Goal: Transaction & Acquisition: Purchase product/service

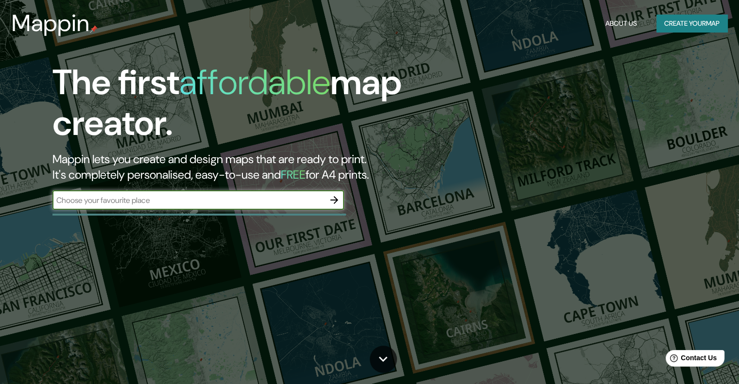
click at [107, 198] on input "text" at bounding box center [188, 200] width 272 height 11
type input "gran canaria"
click at [333, 203] on icon "button" at bounding box center [334, 200] width 12 height 12
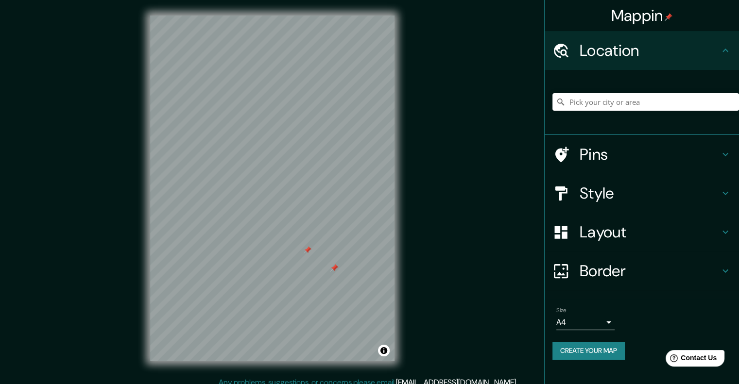
click at [721, 152] on icon at bounding box center [726, 155] width 12 height 12
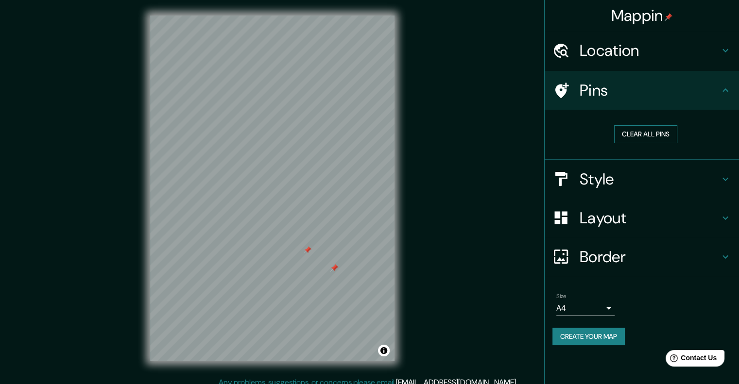
click at [677, 139] on button "Clear all pins" at bounding box center [645, 134] width 63 height 18
click at [727, 86] on icon at bounding box center [726, 91] width 12 height 12
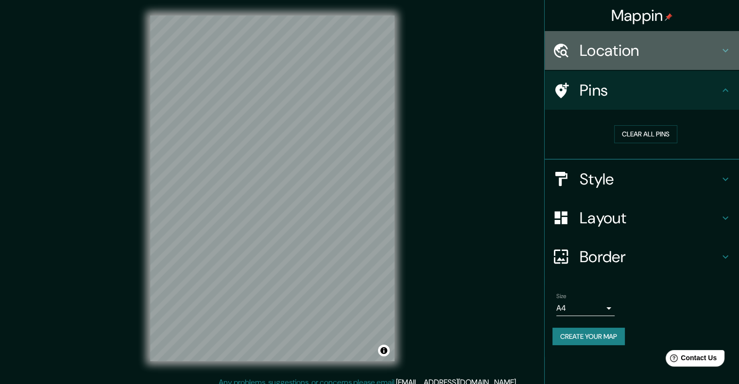
click at [726, 48] on icon at bounding box center [726, 51] width 12 height 12
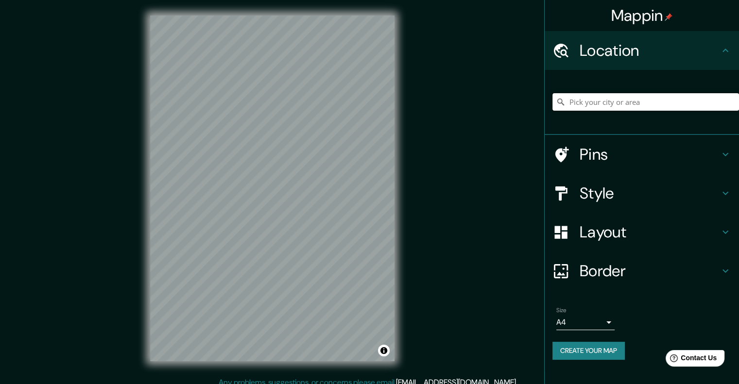
click at [623, 101] on input "Pick your city or area" at bounding box center [645, 101] width 187 height 17
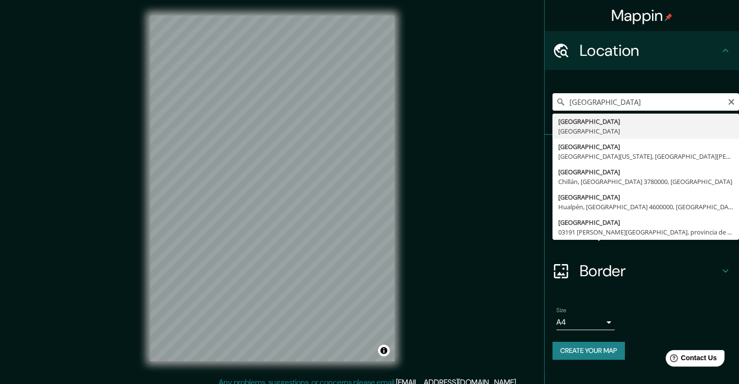
type input "[GEOGRAPHIC_DATA], [GEOGRAPHIC_DATA]"
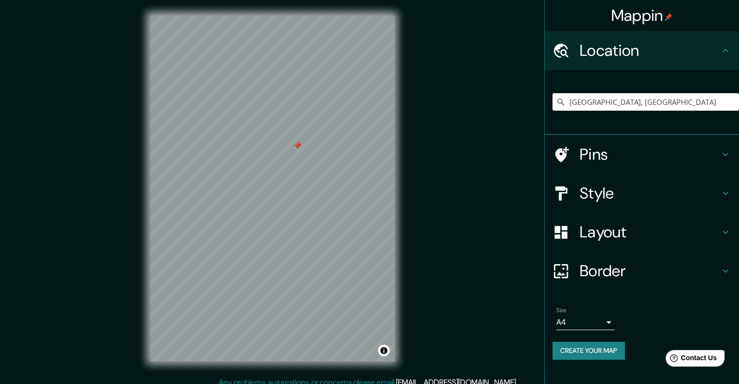
click at [722, 151] on icon at bounding box center [726, 155] width 12 height 12
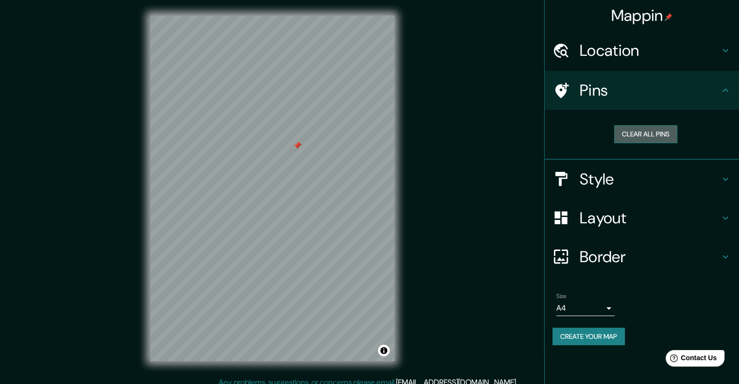
click at [650, 134] on button "Clear all pins" at bounding box center [645, 134] width 63 height 18
click at [720, 176] on icon at bounding box center [726, 179] width 12 height 12
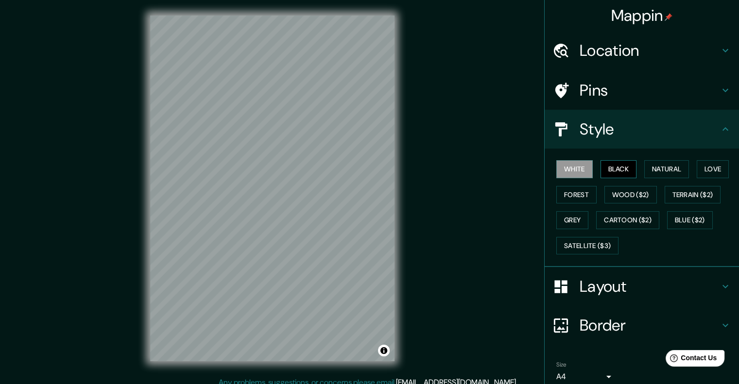
click at [614, 168] on button "Black" at bounding box center [619, 169] width 36 height 18
click at [660, 170] on button "Natural" at bounding box center [666, 169] width 45 height 18
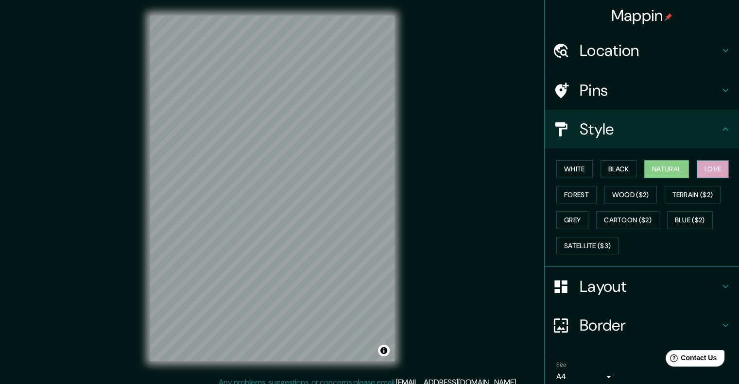
click at [711, 168] on button "Love" at bounding box center [713, 169] width 32 height 18
click at [568, 191] on button "Forest" at bounding box center [576, 195] width 40 height 18
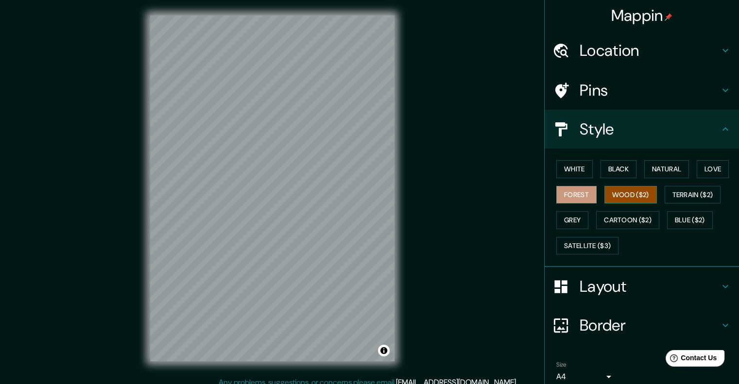
click at [608, 193] on button "Wood ($2)" at bounding box center [630, 195] width 52 height 18
click at [671, 192] on button "Terrain ($2)" at bounding box center [693, 195] width 56 height 18
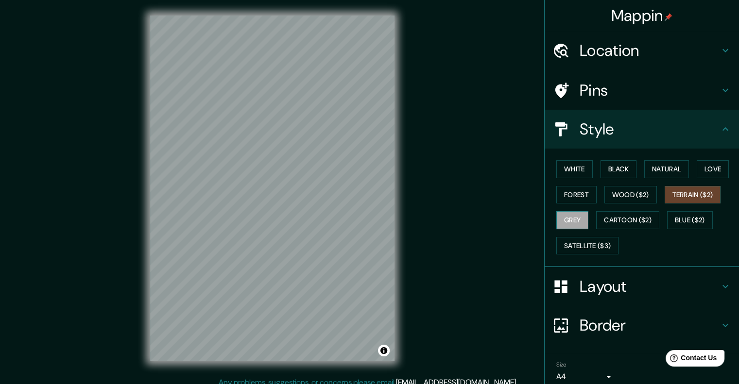
click at [569, 215] on button "Grey" at bounding box center [572, 220] width 32 height 18
click at [617, 223] on button "Cartoon ($2)" at bounding box center [627, 220] width 63 height 18
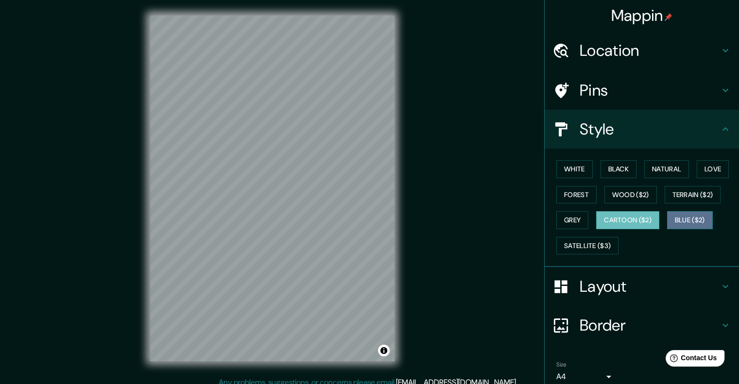
click at [687, 219] on button "Blue ($2)" at bounding box center [690, 220] width 46 height 18
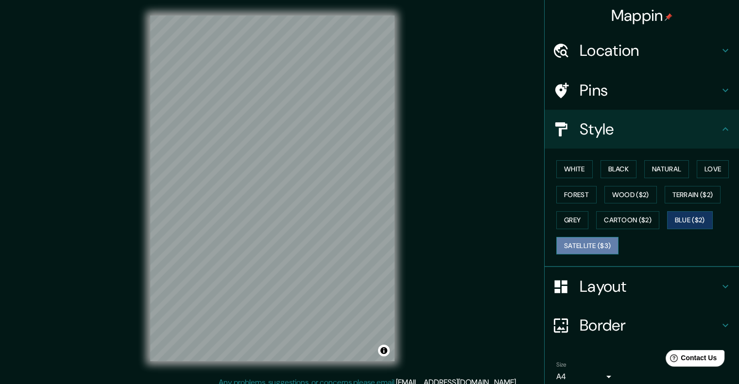
click at [600, 242] on button "Satellite ($3)" at bounding box center [587, 246] width 62 height 18
click at [588, 244] on button "Satellite ($3)" at bounding box center [587, 246] width 62 height 18
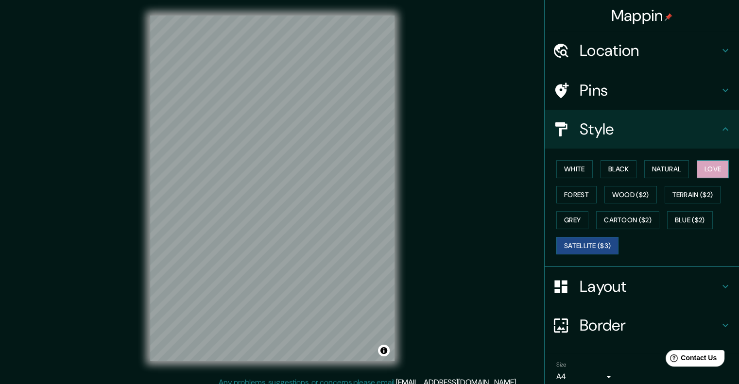
click at [705, 165] on button "Love" at bounding box center [713, 169] width 32 height 18
click at [614, 214] on button "Cartoon ($2)" at bounding box center [627, 220] width 63 height 18
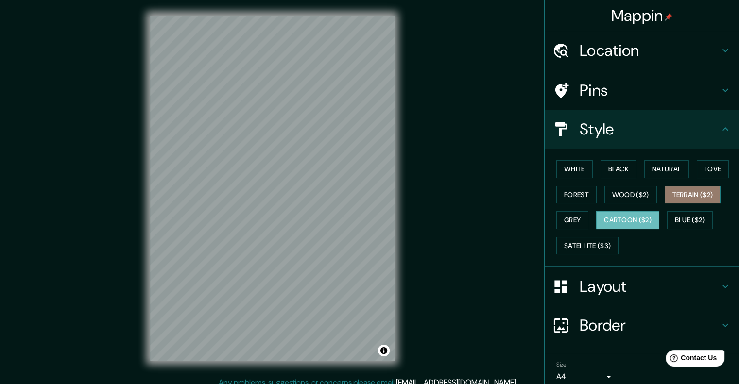
click at [677, 195] on button "Terrain ($2)" at bounding box center [693, 195] width 56 height 18
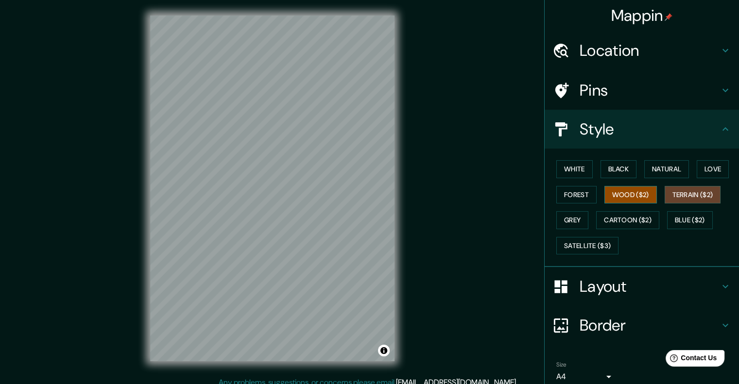
click at [638, 194] on button "Wood ($2)" at bounding box center [630, 195] width 52 height 18
click at [564, 193] on button "Forest" at bounding box center [576, 195] width 40 height 18
click at [723, 128] on icon at bounding box center [726, 129] width 12 height 12
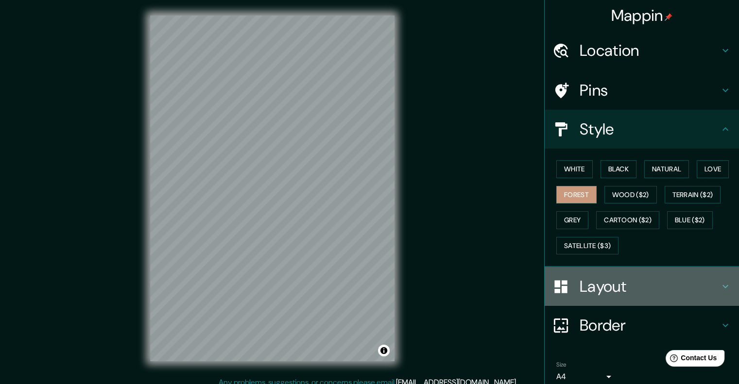
click at [719, 278] on div "Layout" at bounding box center [642, 286] width 194 height 39
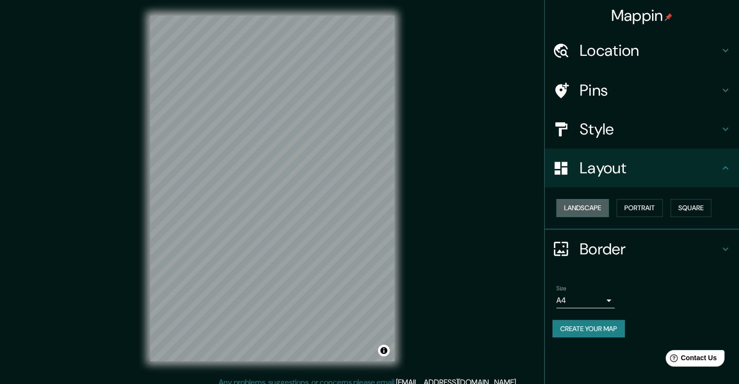
click at [590, 206] on button "Landscape" at bounding box center [582, 208] width 52 height 18
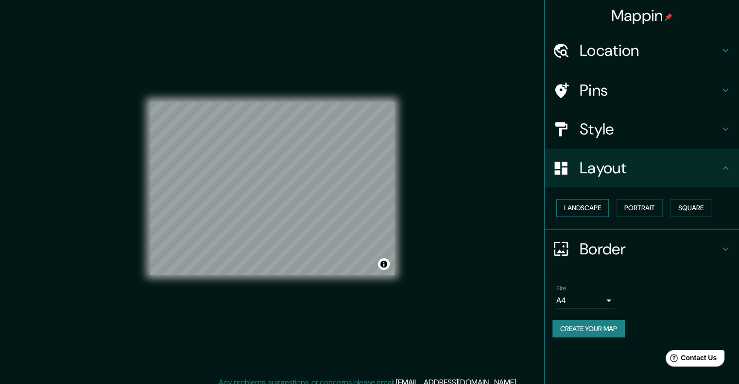
click at [590, 206] on button "Landscape" at bounding box center [582, 208] width 52 height 18
click at [641, 211] on button "Portrait" at bounding box center [640, 208] width 46 height 18
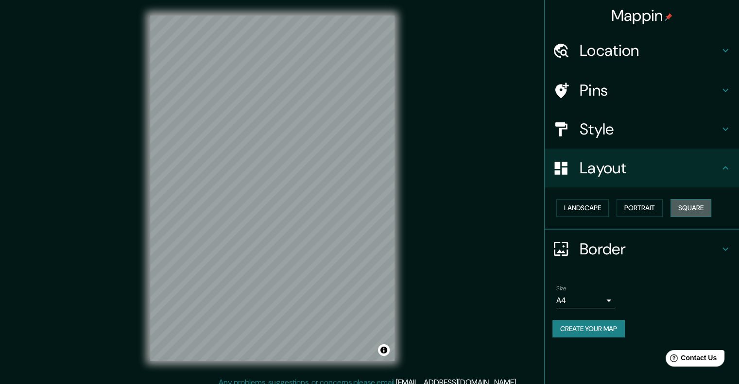
click at [691, 212] on button "Square" at bounding box center [691, 208] width 41 height 18
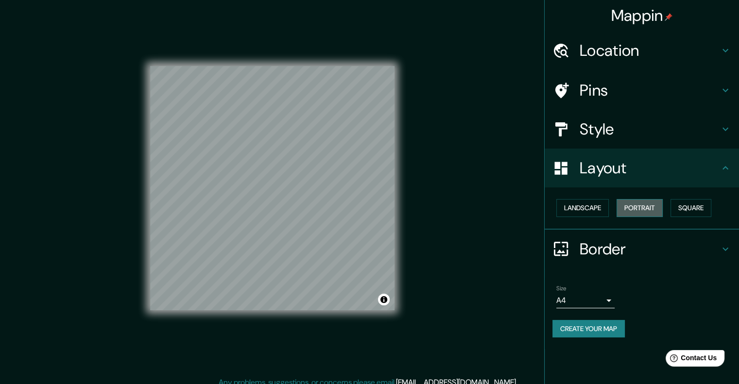
click at [654, 209] on button "Portrait" at bounding box center [640, 208] width 46 height 18
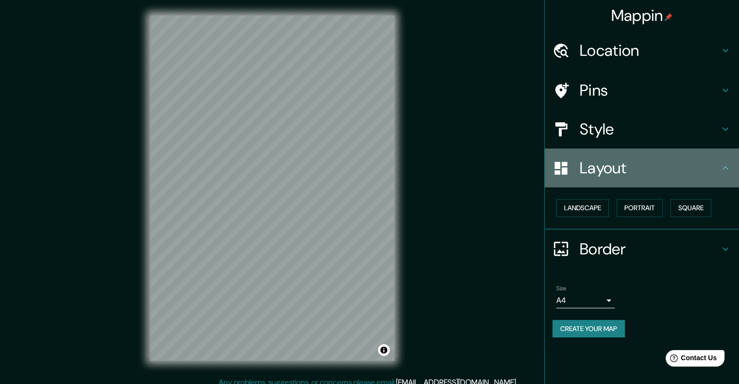
click at [729, 168] on icon at bounding box center [726, 168] width 12 height 12
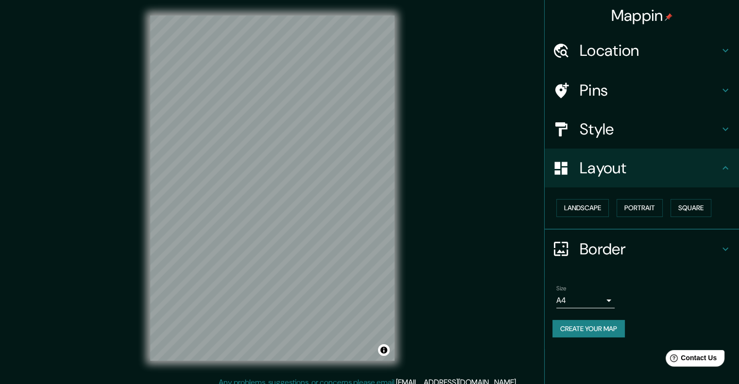
click at [727, 243] on icon at bounding box center [726, 249] width 12 height 12
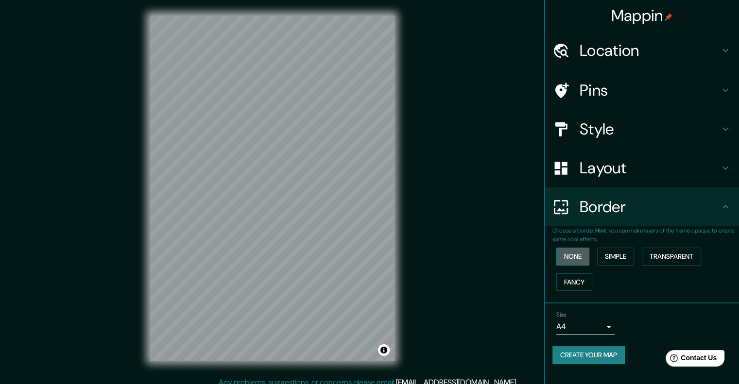
click at [571, 252] on button "None" at bounding box center [572, 257] width 33 height 18
click at [616, 259] on button "Simple" at bounding box center [615, 257] width 37 height 18
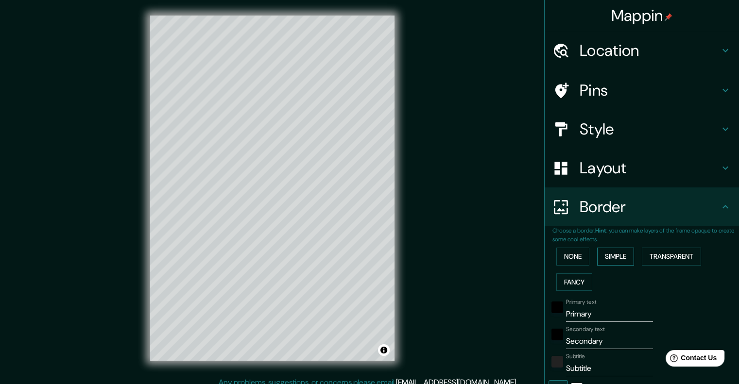
click at [616, 259] on button "Simple" at bounding box center [615, 257] width 37 height 18
type input "201"
type input "40"
click at [654, 256] on button "Transparent" at bounding box center [671, 257] width 59 height 18
click at [620, 255] on button "Simple" at bounding box center [615, 257] width 37 height 18
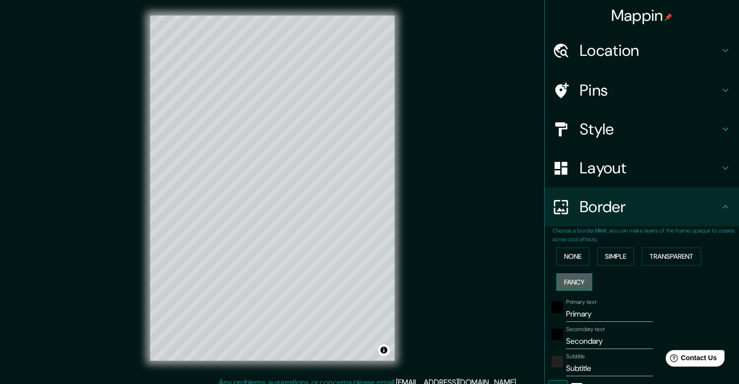
click at [569, 280] on button "Fancy" at bounding box center [574, 283] width 36 height 18
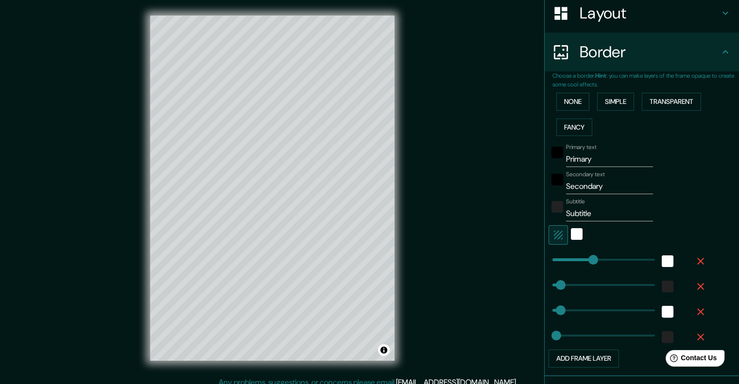
scroll to position [167, 0]
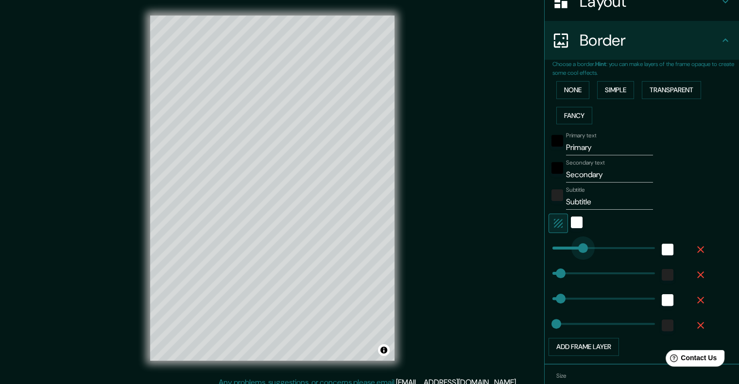
type input "0"
drag, startPoint x: 586, startPoint y: 245, endPoint x: 511, endPoint y: 248, distance: 74.9
type input "40"
type input "20"
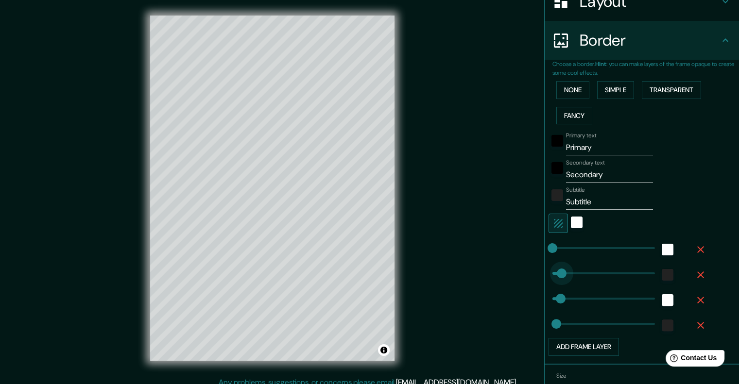
type input "0"
drag, startPoint x: 554, startPoint y: 270, endPoint x: 521, endPoint y: 267, distance: 33.1
type input "40"
type input "20"
type input "0"
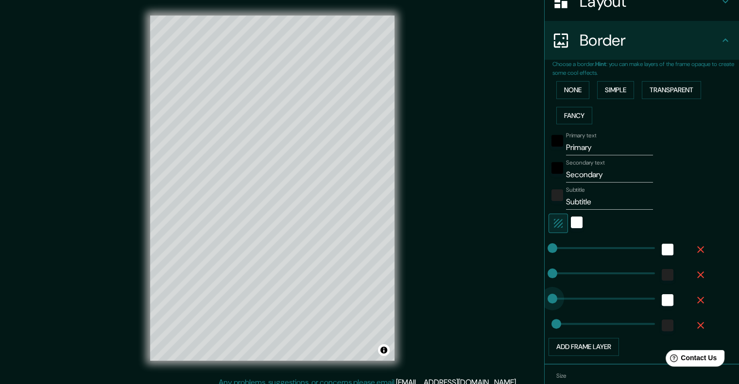
drag, startPoint x: 552, startPoint y: 297, endPoint x: 515, endPoint y: 295, distance: 37.5
type input "20"
click at [695, 245] on icon "button" at bounding box center [701, 250] width 12 height 12
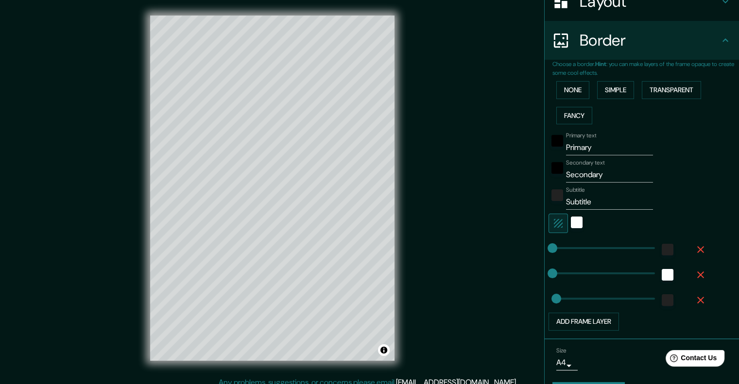
click at [695, 245] on icon "button" at bounding box center [701, 250] width 12 height 12
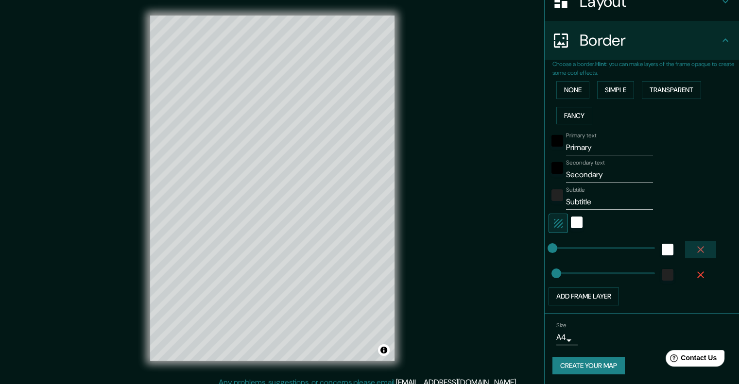
click at [695, 245] on icon "button" at bounding box center [701, 250] width 12 height 12
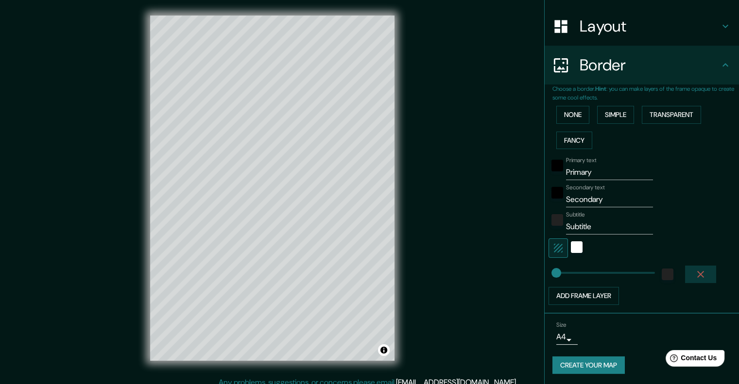
click at [692, 266] on button "button" at bounding box center [700, 274] width 31 height 17
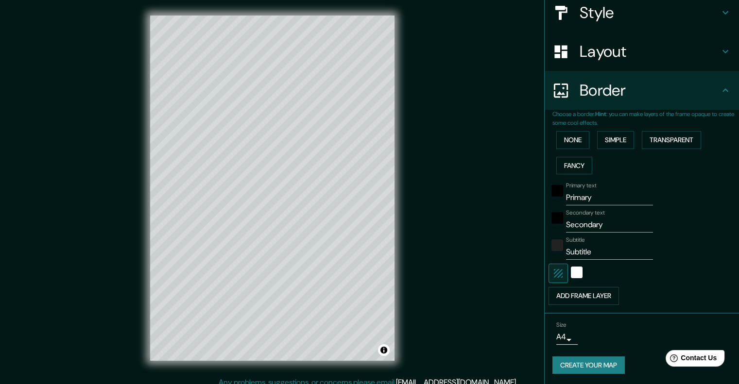
click at [561, 334] on body "Mappin Location [GEOGRAPHIC_DATA], [GEOGRAPHIC_DATA] Pins Style Layout Border C…" at bounding box center [369, 192] width 739 height 384
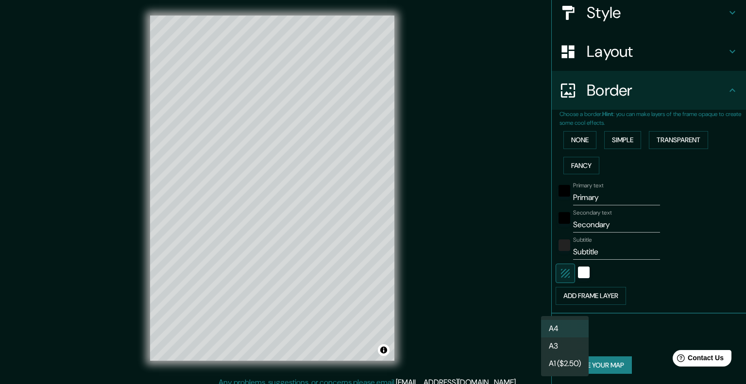
click at [564, 324] on li "A4" at bounding box center [565, 328] width 48 height 17
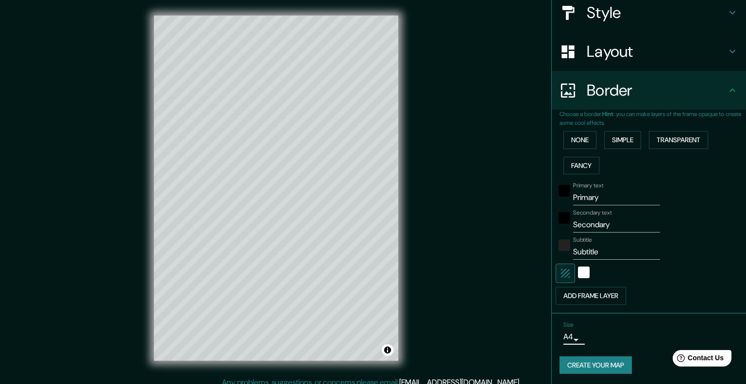
click at [556, 337] on body "Mappin Location [GEOGRAPHIC_DATA], [GEOGRAPHIC_DATA] Pins Style Layout Border C…" at bounding box center [373, 192] width 746 height 384
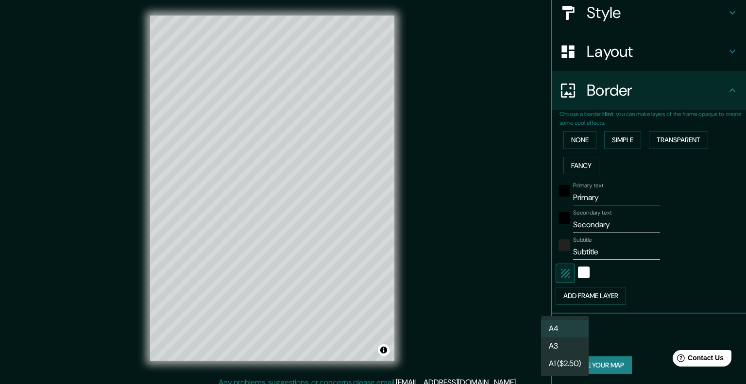
click at [561, 346] on li "A3" at bounding box center [565, 346] width 48 height 17
type input "a4"
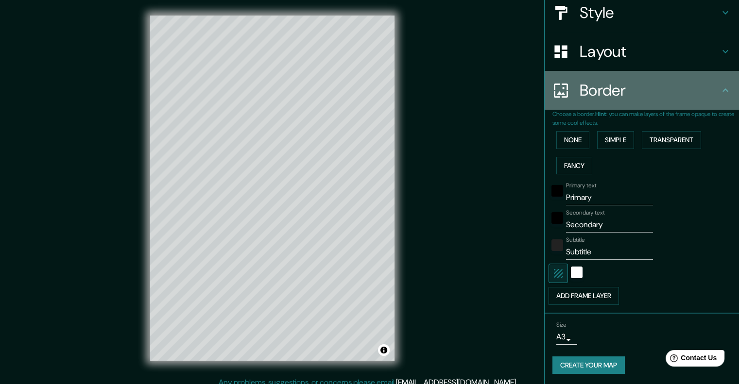
click at [720, 92] on icon at bounding box center [726, 91] width 12 height 12
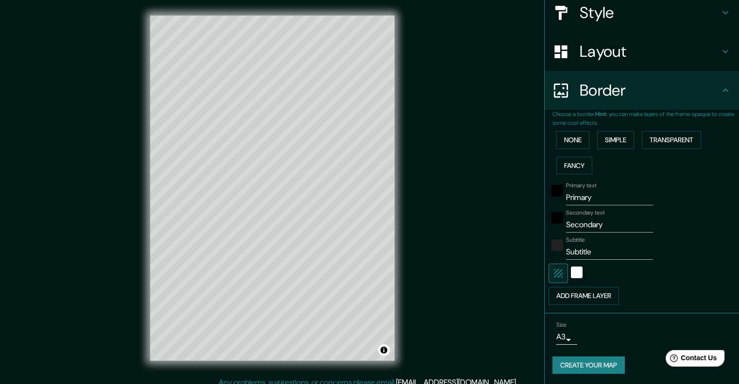
click at [720, 86] on icon at bounding box center [726, 91] width 12 height 12
click at [720, 87] on icon at bounding box center [726, 91] width 12 height 12
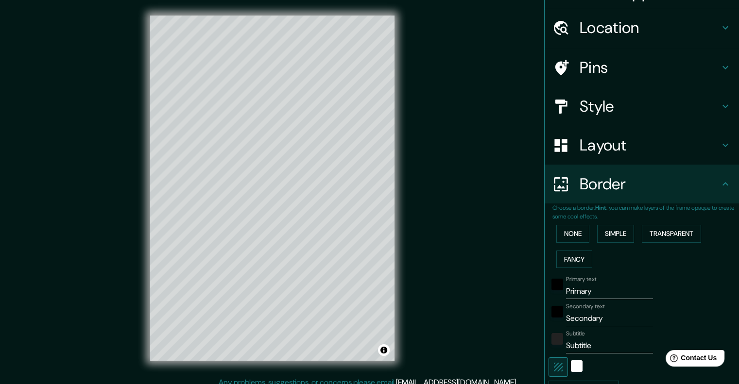
scroll to position [19, 0]
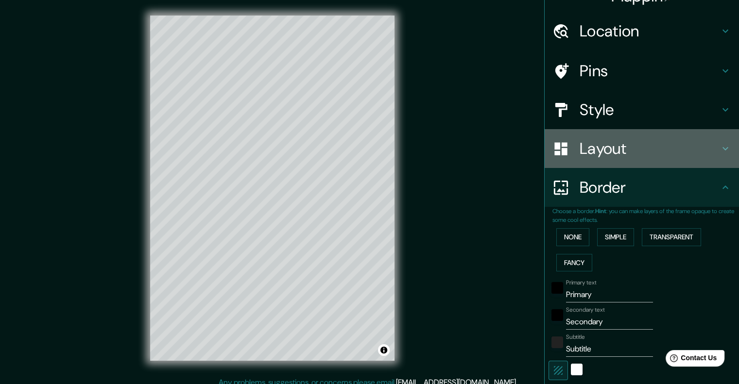
click at [720, 143] on icon at bounding box center [726, 149] width 12 height 12
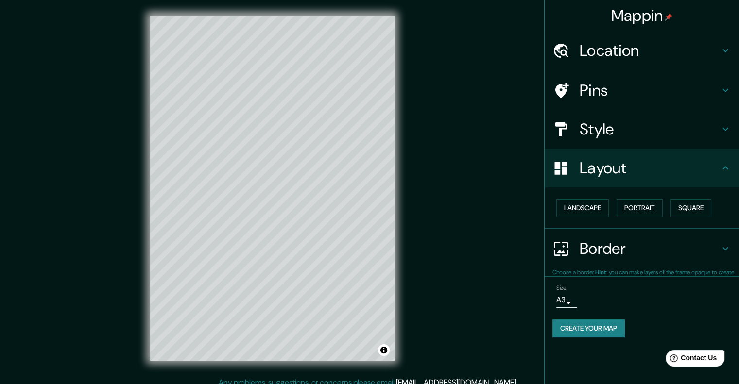
scroll to position [0, 0]
click at [591, 205] on button "Landscape" at bounding box center [582, 208] width 52 height 18
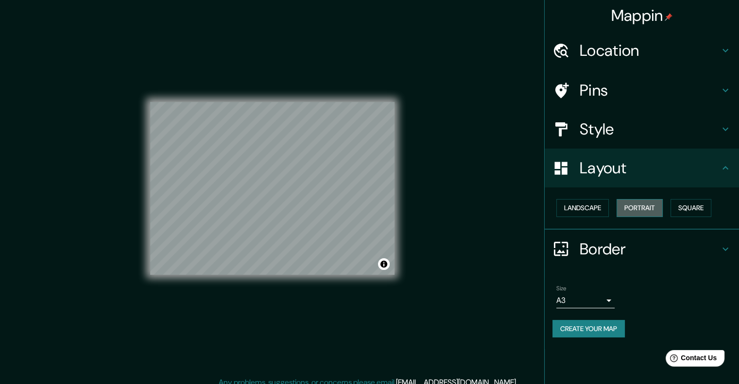
click at [637, 199] on button "Portrait" at bounding box center [640, 208] width 46 height 18
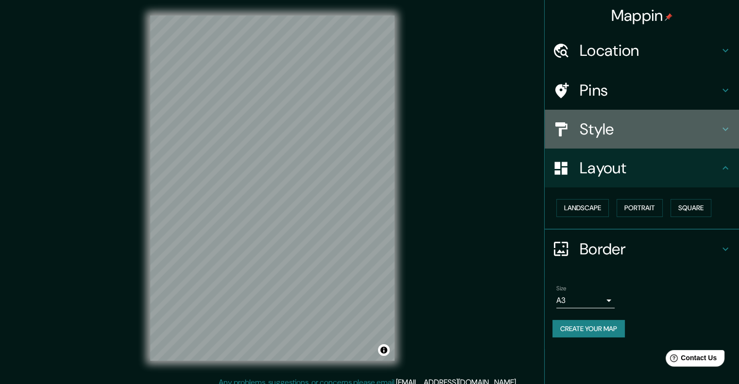
click at [723, 128] on icon at bounding box center [726, 129] width 6 height 3
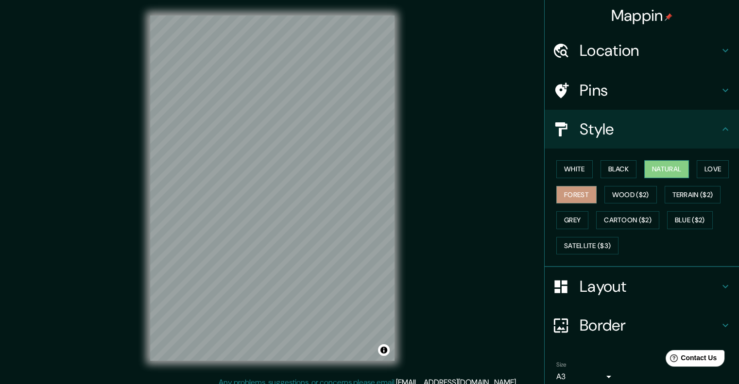
click at [666, 173] on button "Natural" at bounding box center [666, 169] width 45 height 18
click at [699, 169] on button "Love" at bounding box center [713, 169] width 32 height 18
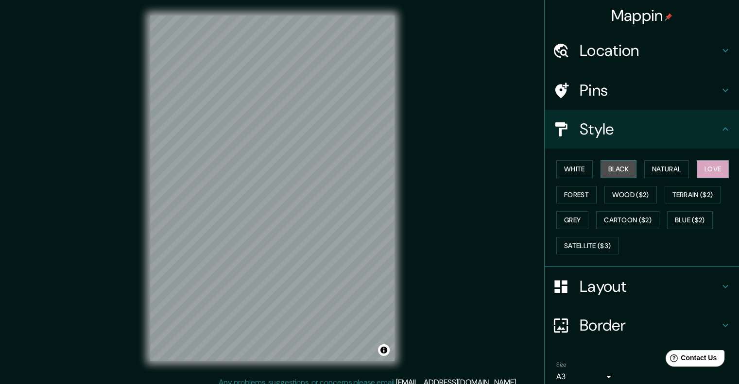
click at [616, 169] on button "Black" at bounding box center [619, 169] width 36 height 18
click at [568, 166] on button "White" at bounding box center [574, 169] width 36 height 18
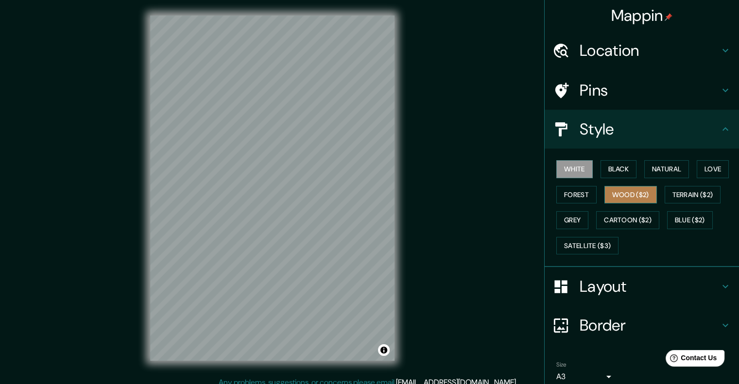
click at [626, 192] on button "Wood ($2)" at bounding box center [630, 195] width 52 height 18
click at [683, 200] on button "Terrain ($2)" at bounding box center [693, 195] width 56 height 18
